Goal: Go to known website: Go to known website

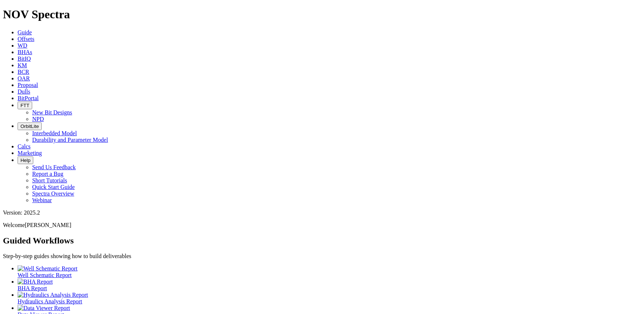
click at [18, 95] on icon at bounding box center [18, 98] width 0 height 6
click at [39, 95] on span "BitPortal" at bounding box center [28, 98] width 21 height 6
